Goal: Navigation & Orientation: Go to known website

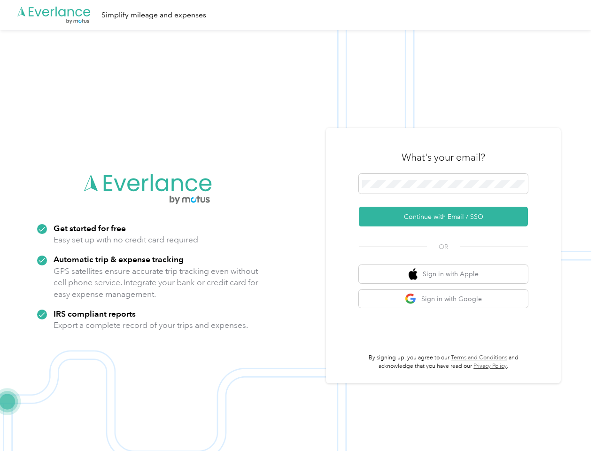
click at [298, 225] on img at bounding box center [295, 255] width 591 height 451
click at [298, 15] on div ".cls-1 { fill: #00adee; } .cls-2 { fill: #fff; } .cls-3 { fill: #707372; } .cls…" at bounding box center [295, 15] width 591 height 30
click at [447, 217] on button "Continue with Email / SSO" at bounding box center [443, 217] width 169 height 20
click at [447, 274] on button "Sign in with Apple" at bounding box center [443, 274] width 169 height 18
click at [447, 299] on button "Sign in with Google" at bounding box center [443, 299] width 169 height 18
